Goal: Communication & Community: Connect with others

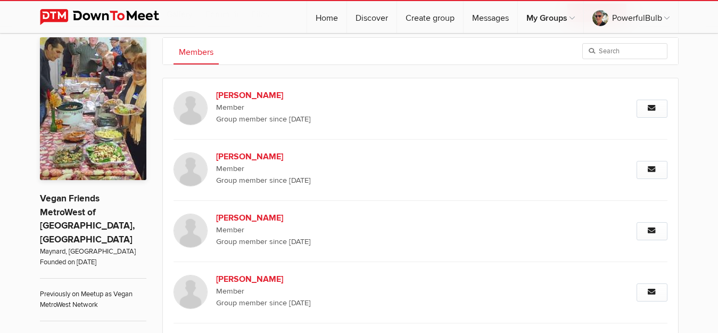
scroll to position [2028, 0]
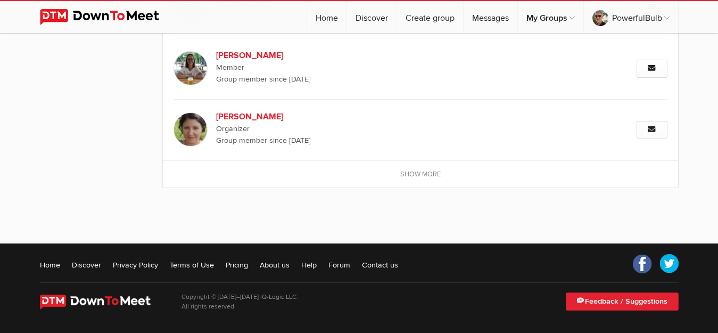
scroll to position [1041, 0]
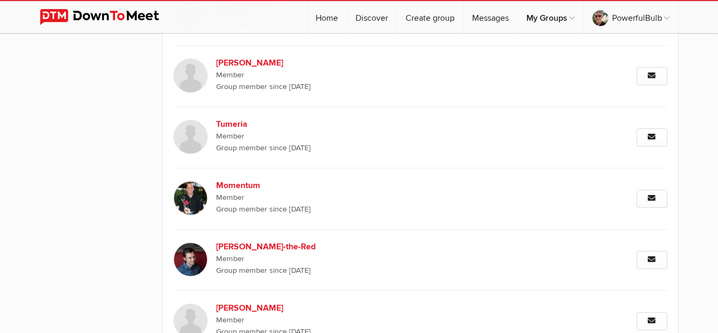
scroll to position [2028, 0]
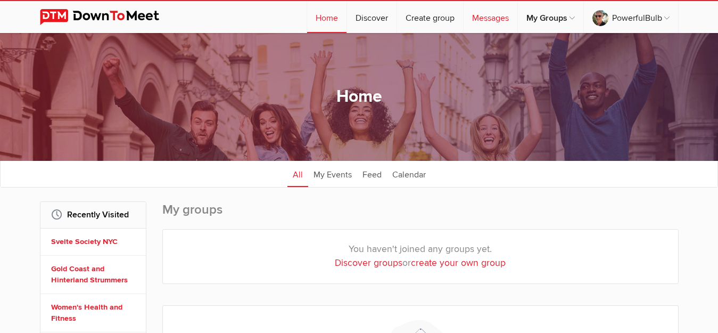
click at [489, 13] on link "Messages" at bounding box center [491, 17] width 54 height 32
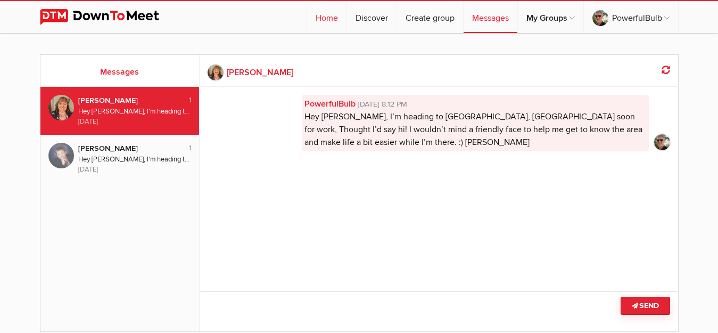
click at [324, 19] on link "Home" at bounding box center [326, 17] width 39 height 32
